Goal: Find specific page/section: Find specific page/section

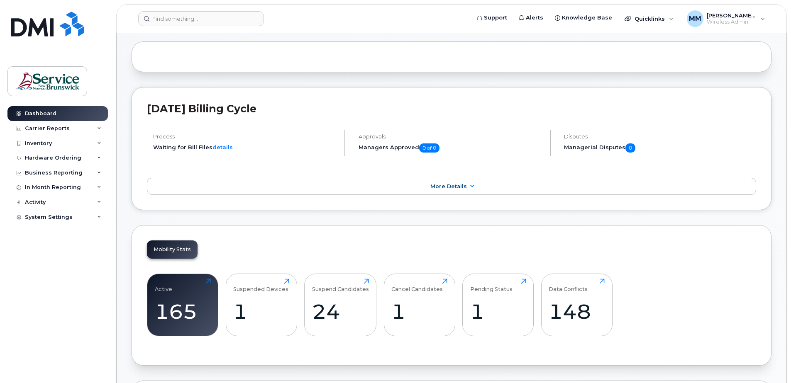
scroll to position [83, 0]
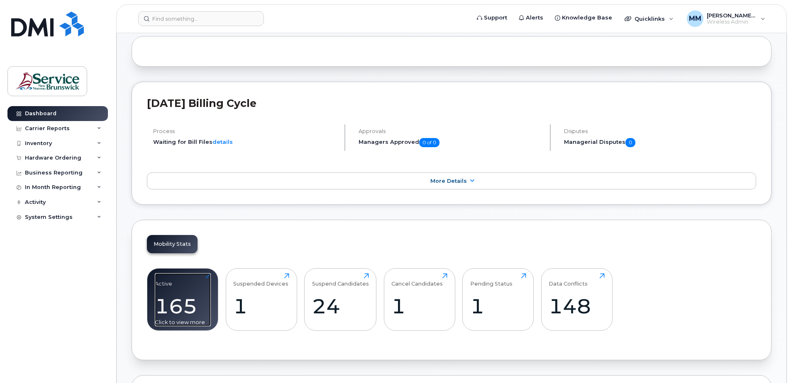
click at [200, 302] on div "165" at bounding box center [183, 306] width 56 height 24
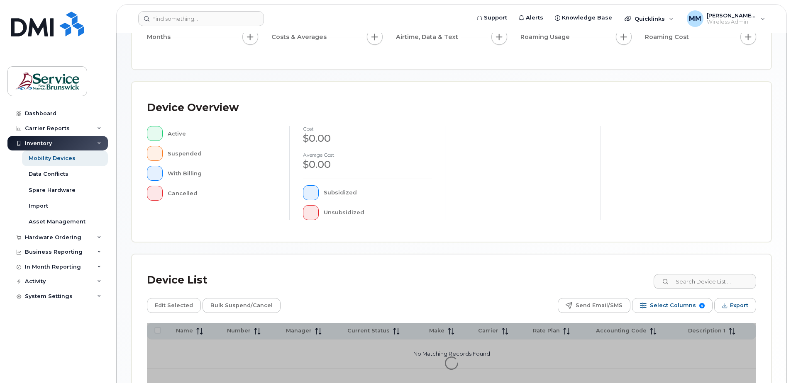
scroll to position [187, 0]
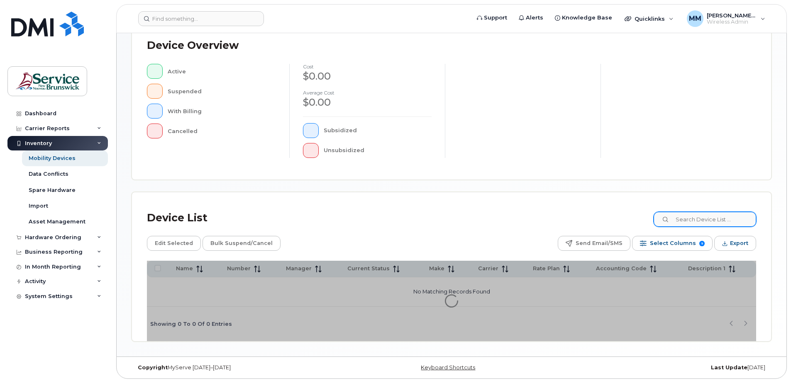
click at [694, 222] on div "Device List" at bounding box center [451, 218] width 609 height 22
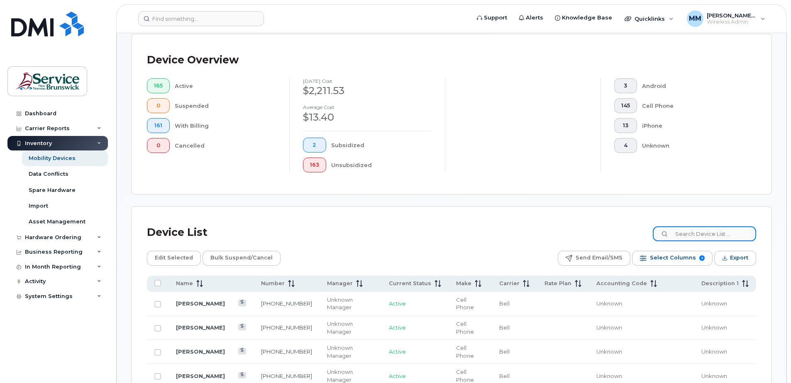
click at [694, 231] on input at bounding box center [703, 233] width 103 height 15
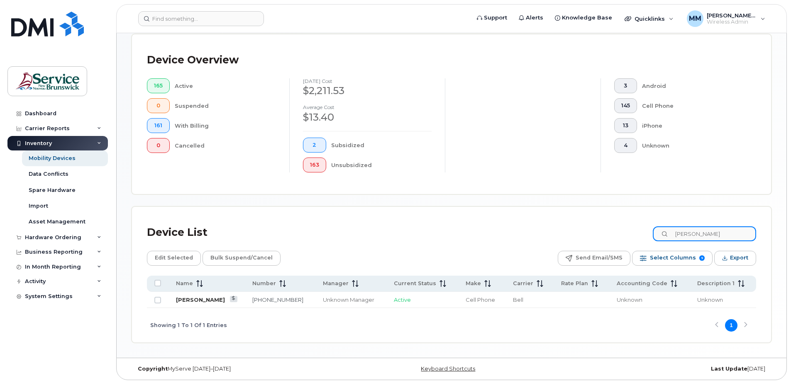
type input "kellie"
click at [216, 299] on link "Kellie Agnew Clark" at bounding box center [200, 300] width 49 height 7
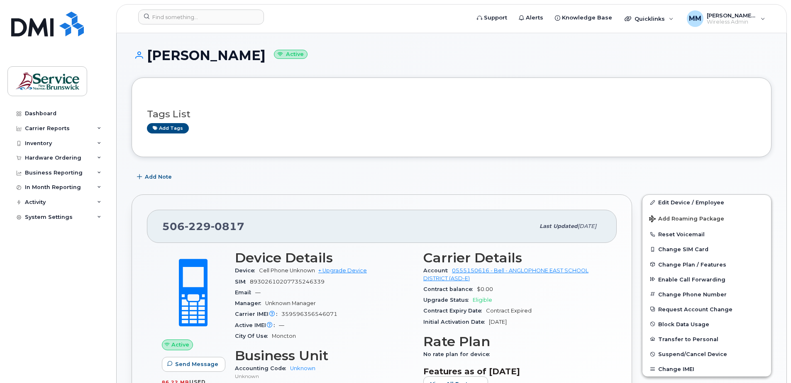
scroll to position [41, 0]
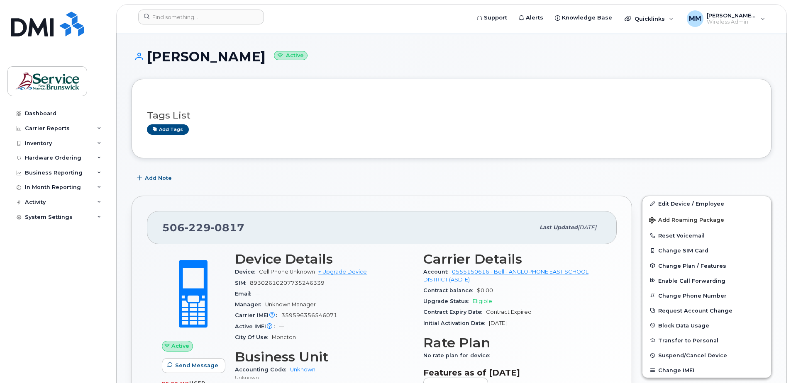
drag, startPoint x: 71, startPoint y: 285, endPoint x: 73, endPoint y: 256, distance: 29.1
click at [71, 285] on div "Dashboard Carrier Reports Monthly Billing Data Daily Data Pooling Data Behavior…" at bounding box center [58, 238] width 102 height 265
